Goal: Information Seeking & Learning: Learn about a topic

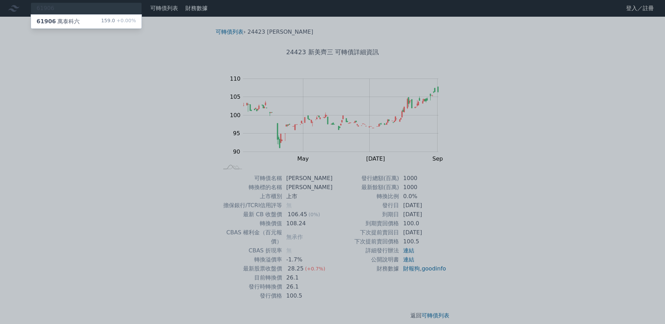
type input "61906"
click at [83, 22] on div "61906 萬泰科六 159.0 +0.00%" at bounding box center [86, 22] width 111 height 14
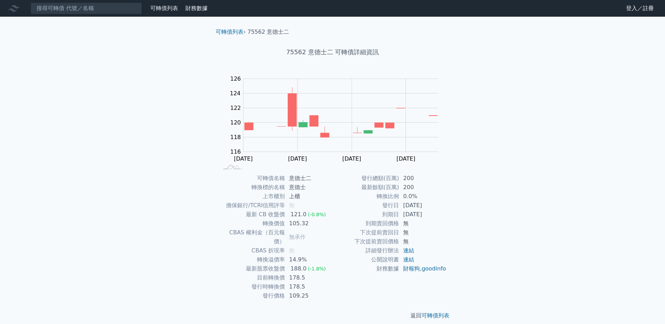
click at [160, 8] on link "可轉債列表" at bounding box center [164, 8] width 28 height 7
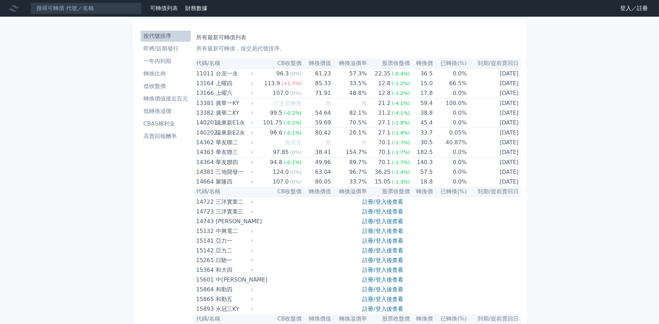
click at [355, 63] on th "轉換溢價率" at bounding box center [349, 63] width 36 height 10
